Goal: Transaction & Acquisition: Purchase product/service

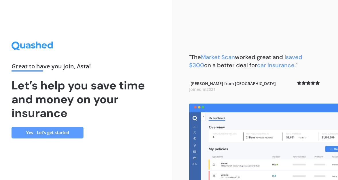
click at [64, 132] on link "Yes - Let’s get started" at bounding box center [48, 133] width 72 height 12
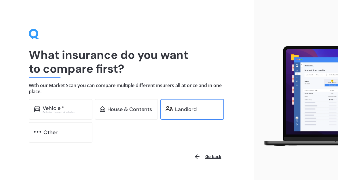
click at [195, 109] on div "Landlord" at bounding box center [186, 109] width 22 height 6
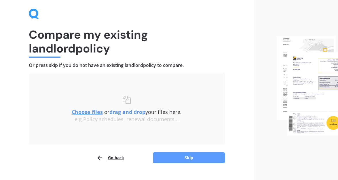
scroll to position [32, 0]
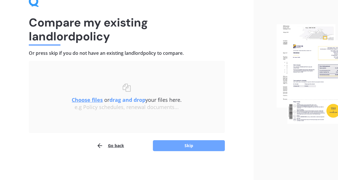
click at [188, 143] on button "Skip" at bounding box center [189, 145] width 72 height 11
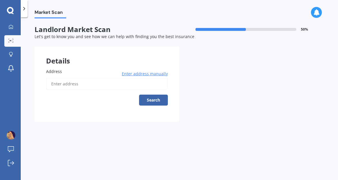
click at [143, 81] on input "Address" at bounding box center [107, 84] width 122 height 12
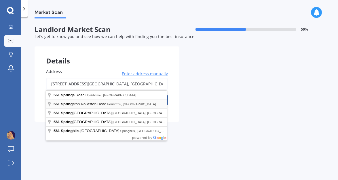
type input "[STREET_ADDRESS]"
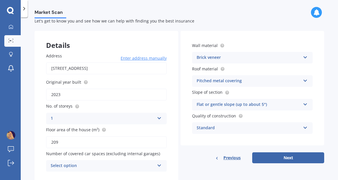
scroll to position [34, 0]
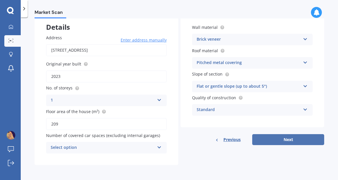
click at [282, 144] on button "Next" at bounding box center [288, 139] width 72 height 11
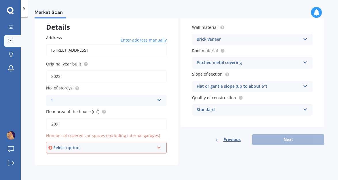
click at [141, 147] on div "Select option" at bounding box center [103, 147] width 101 height 6
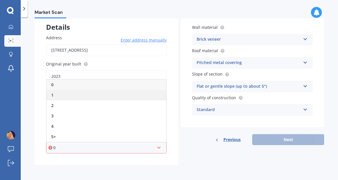
click at [114, 92] on div "1" at bounding box center [106, 95] width 119 height 10
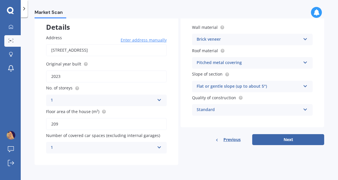
click at [129, 148] on div "1" at bounding box center [103, 147] width 104 height 7
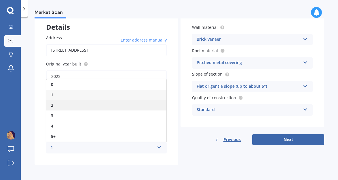
click at [121, 101] on div "2" at bounding box center [106, 105] width 120 height 10
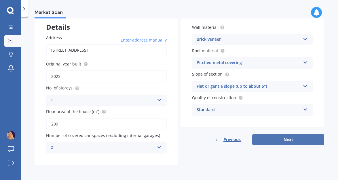
click at [273, 139] on button "Next" at bounding box center [288, 139] width 72 height 11
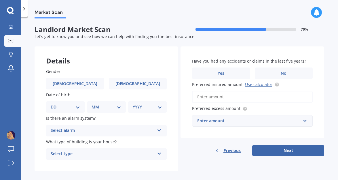
scroll to position [7, 0]
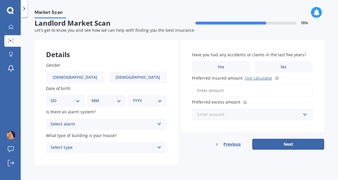
click at [267, 118] on input "text" at bounding box center [250, 114] width 115 height 11
